Goal: Task Accomplishment & Management: Manage account settings

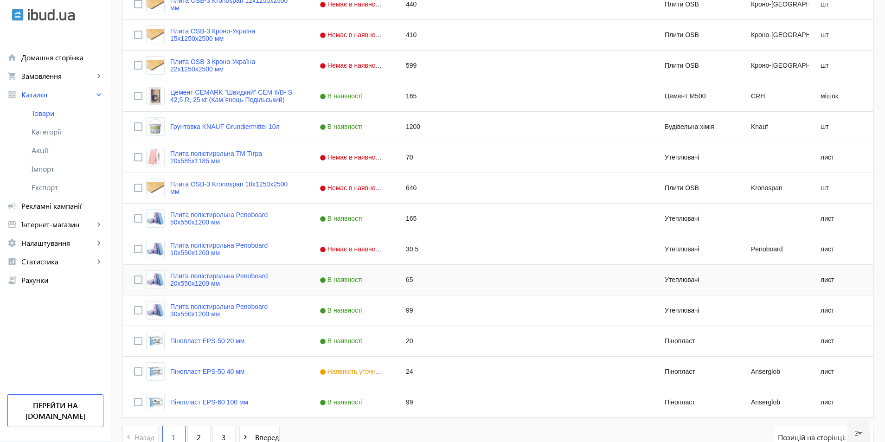
scroll to position [801, 0]
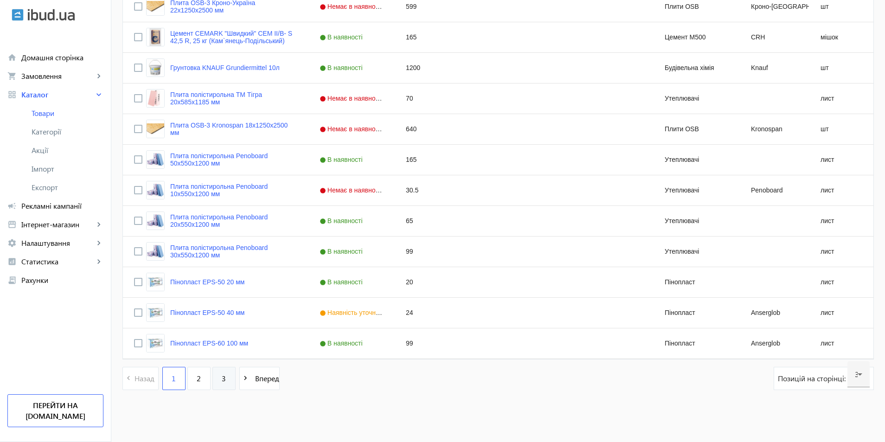
click at [222, 383] on span "3" at bounding box center [224, 379] width 4 height 10
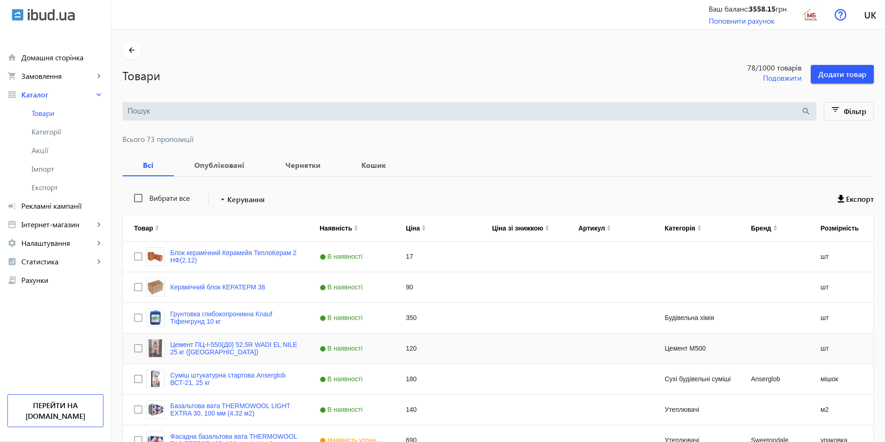
click at [358, 352] on span "В наявності" at bounding box center [342, 348] width 45 height 7
click at [382, 349] on span "Press SPACE to select this row." at bounding box center [386, 348] width 8 height 8
click at [351, 370] on span "Немає в наявності" at bounding box center [341, 368] width 52 height 7
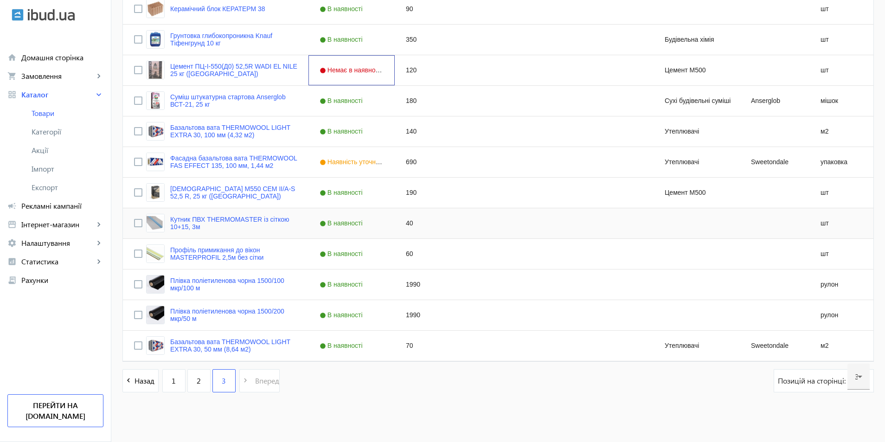
scroll to position [281, 0]
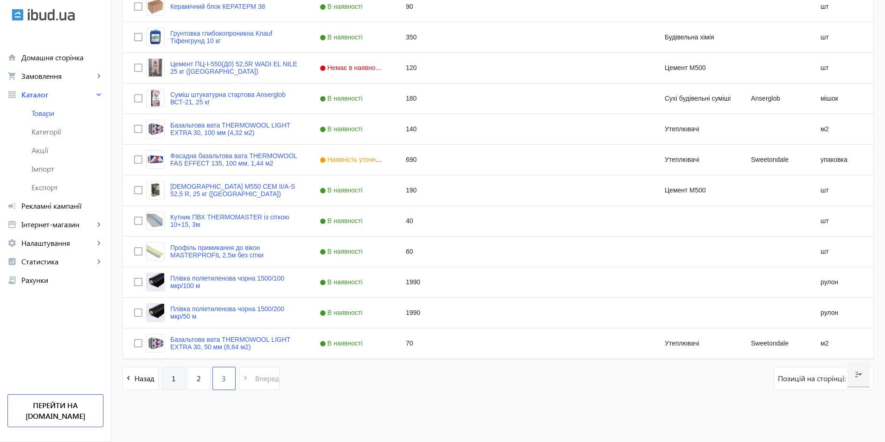
click at [162, 376] on link "1" at bounding box center [173, 378] width 23 height 23
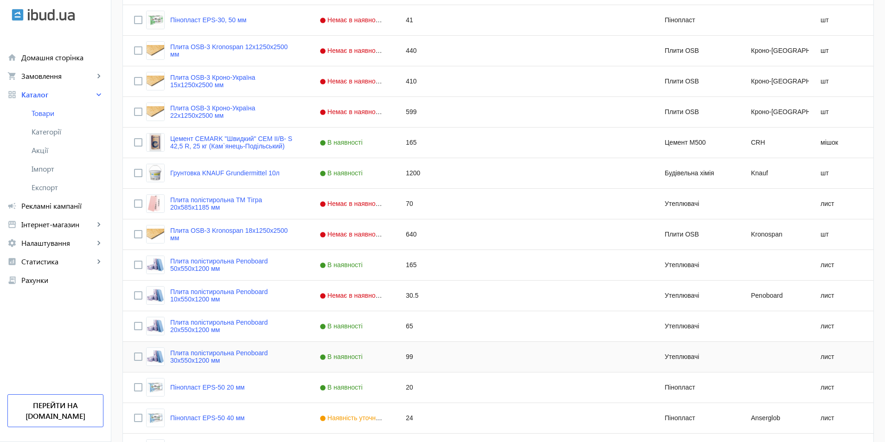
scroll to position [801, 0]
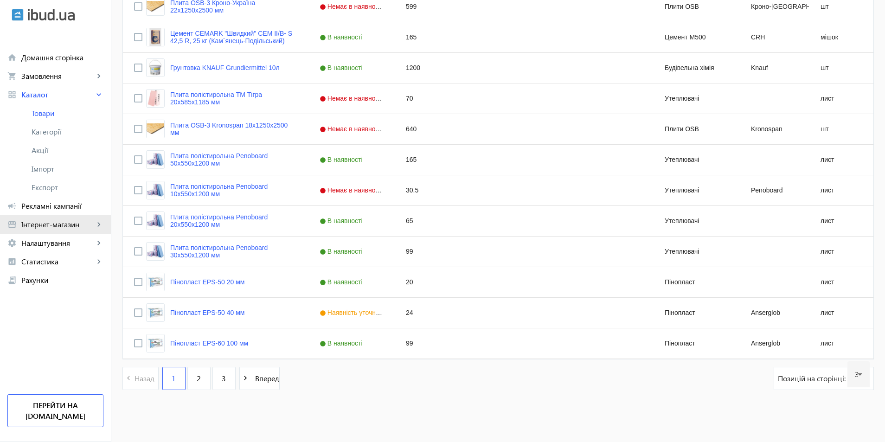
click at [53, 226] on span "Інтернет-магазин" at bounding box center [57, 224] width 73 height 9
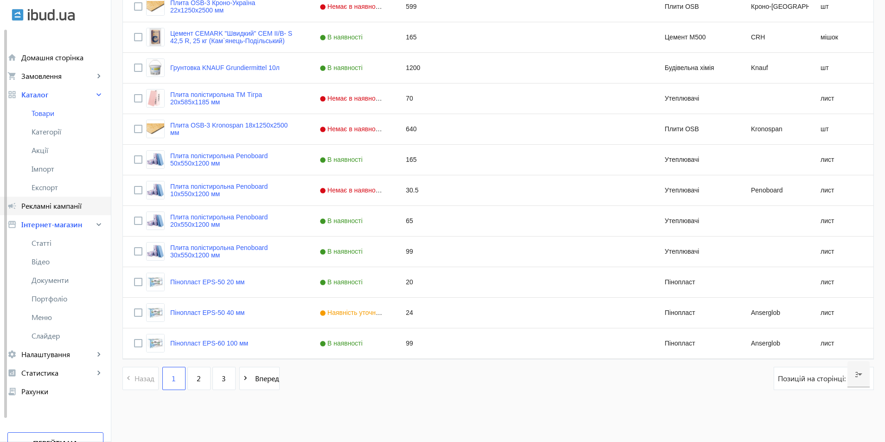
click at [55, 204] on span "Рекламні кампанії" at bounding box center [62, 205] width 82 height 9
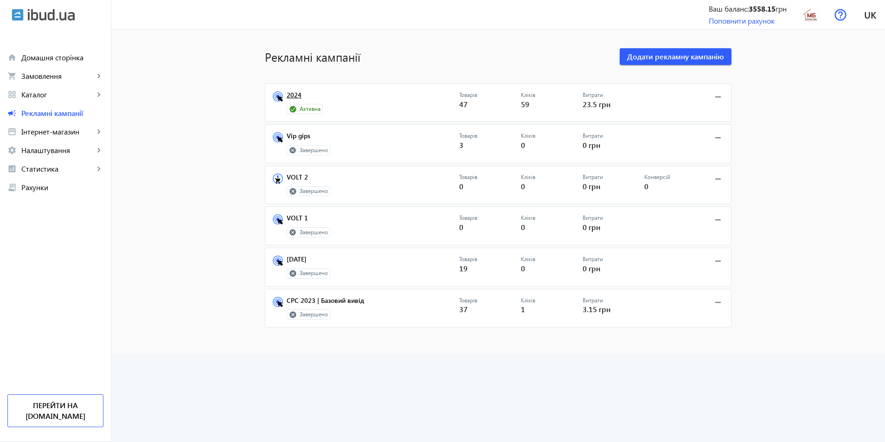
click at [296, 100] on link "2024" at bounding box center [373, 97] width 173 height 13
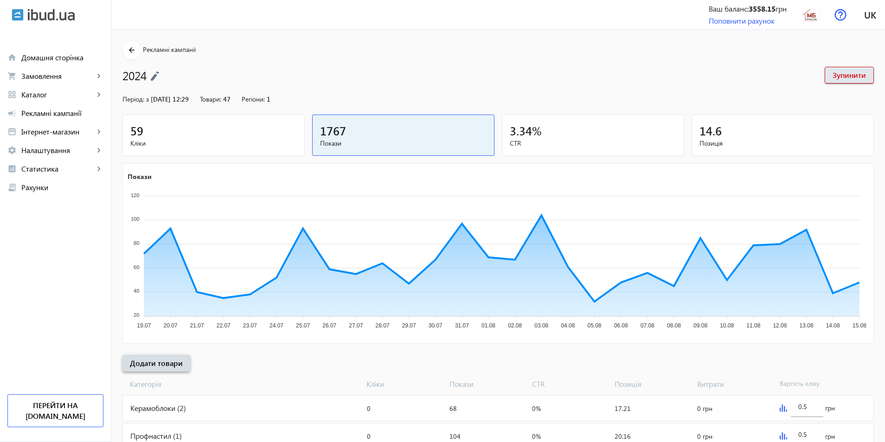
click at [161, 365] on span "Додати товари" at bounding box center [156, 363] width 53 height 10
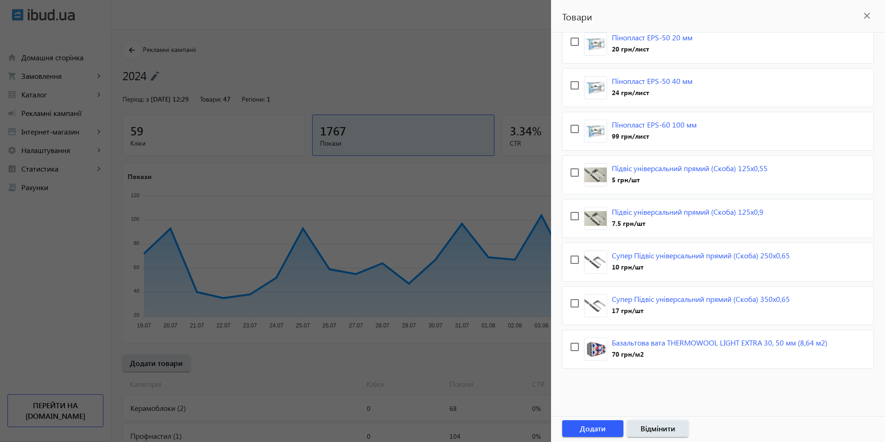
scroll to position [46, 0]
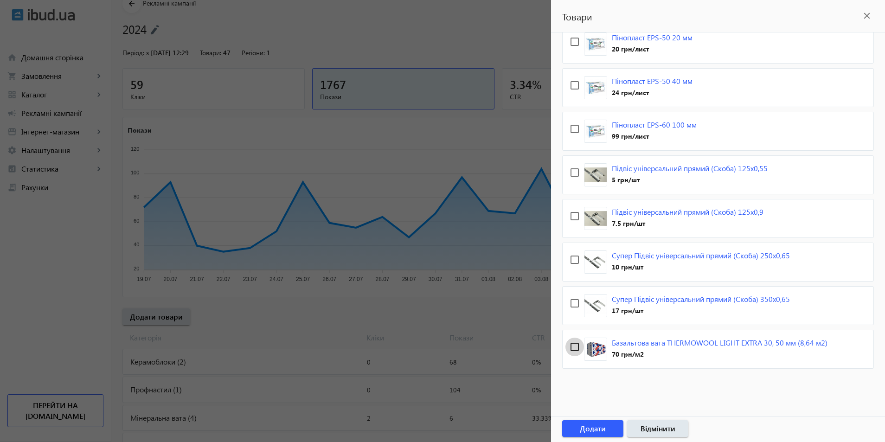
click at [570, 348] on input "checkbox" at bounding box center [575, 347] width 19 height 19
checkbox input "true"
click at [599, 429] on span "Додати" at bounding box center [593, 429] width 26 height 10
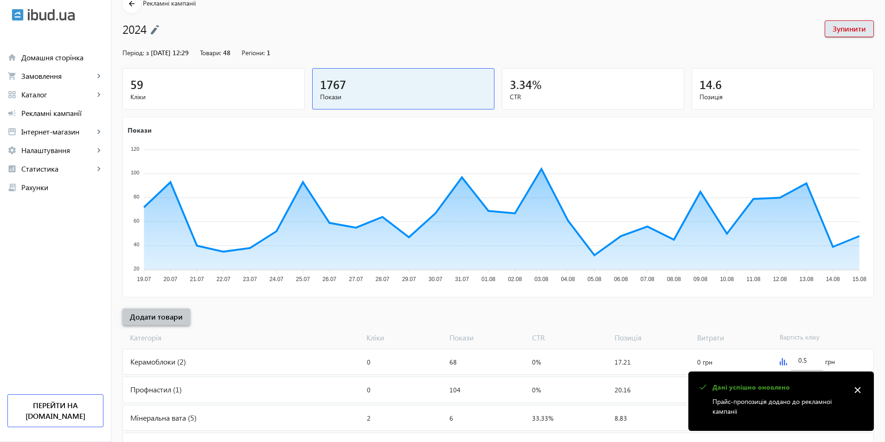
scroll to position [0, 0]
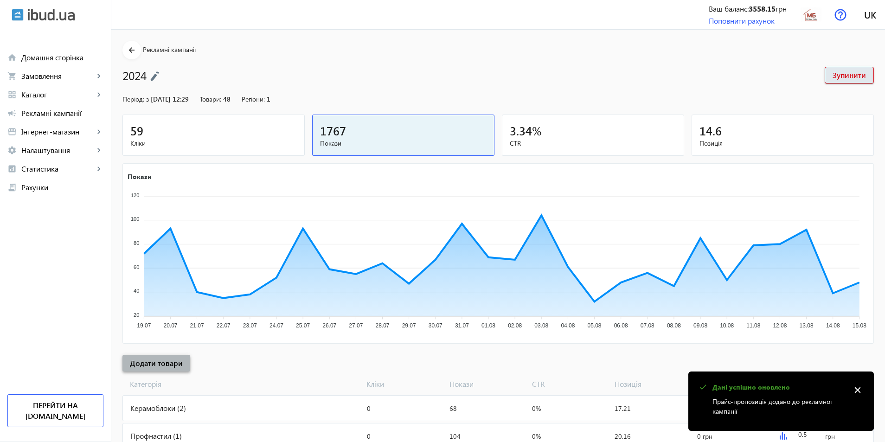
click at [158, 368] on span "Додати товари" at bounding box center [156, 363] width 53 height 10
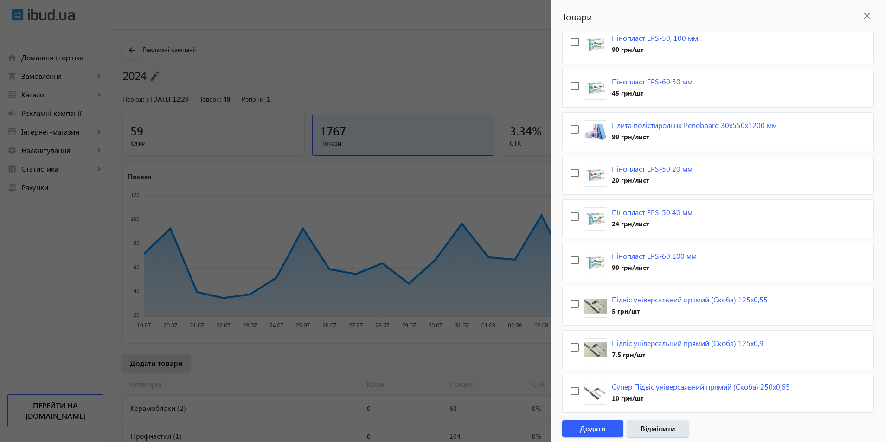
scroll to position [181, 0]
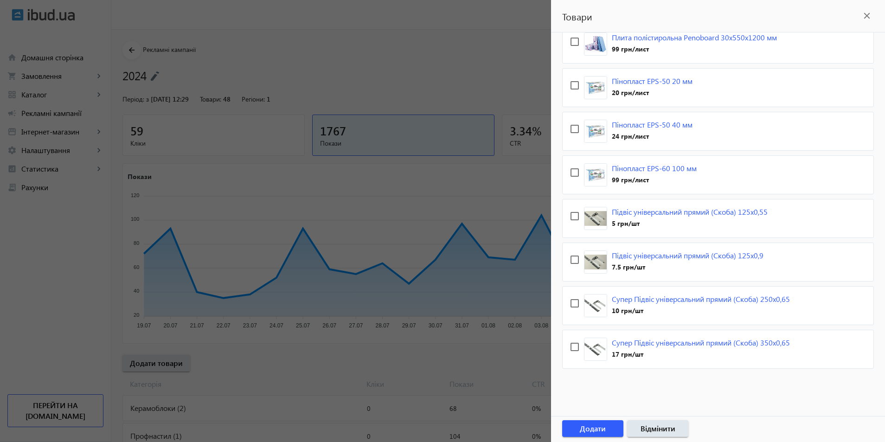
click at [863, 14] on mat-icon "close" at bounding box center [867, 16] width 14 height 14
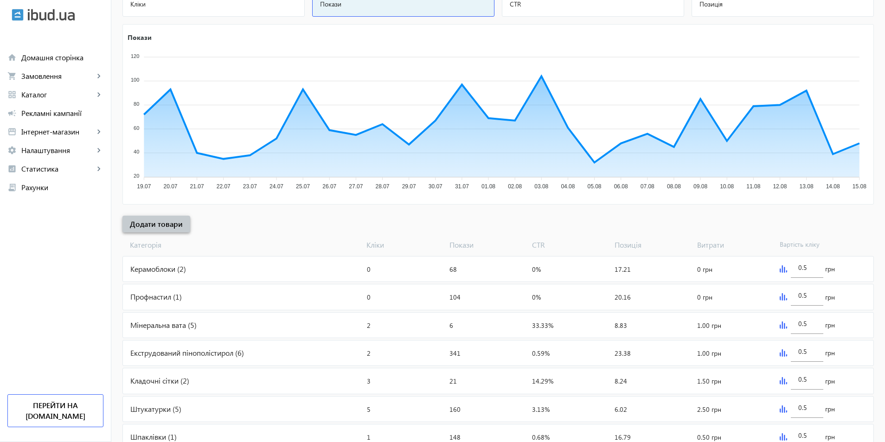
scroll to position [0, 0]
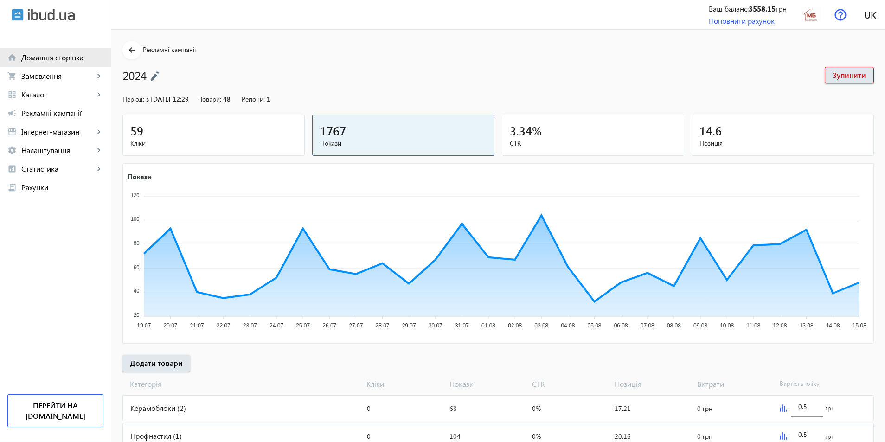
click at [65, 58] on span "Домашня сторінка" at bounding box center [62, 57] width 82 height 9
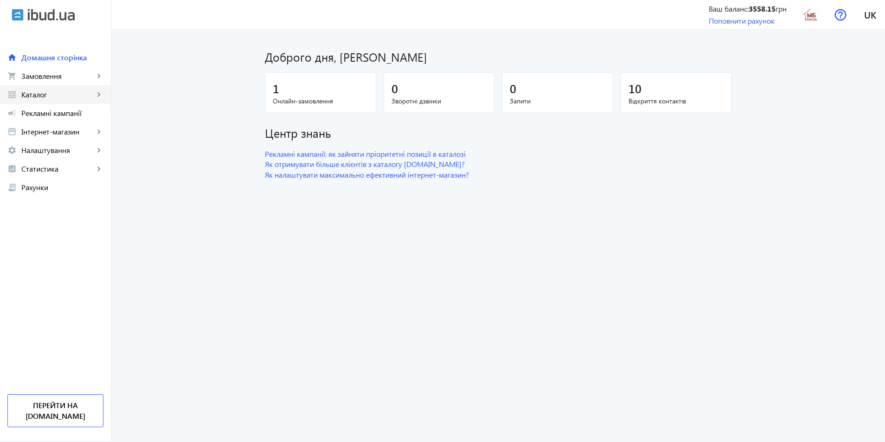
click at [32, 93] on span "Каталог" at bounding box center [57, 94] width 73 height 9
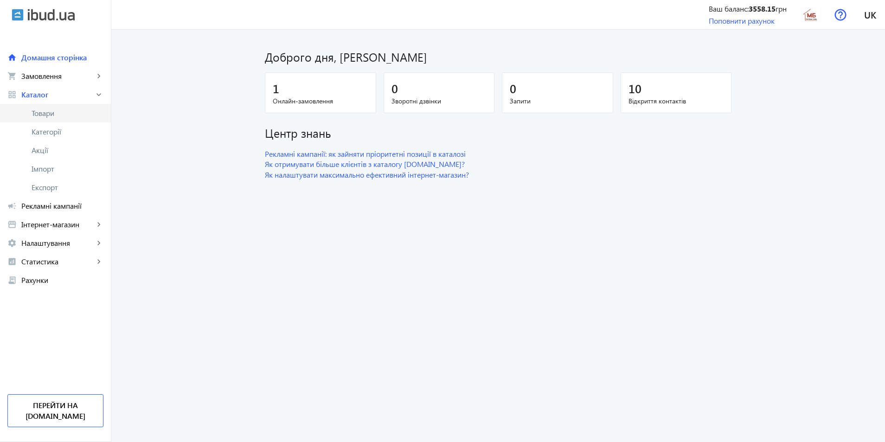
click at [40, 115] on span "Товари" at bounding box center [68, 113] width 72 height 9
